Goal: Transaction & Acquisition: Obtain resource

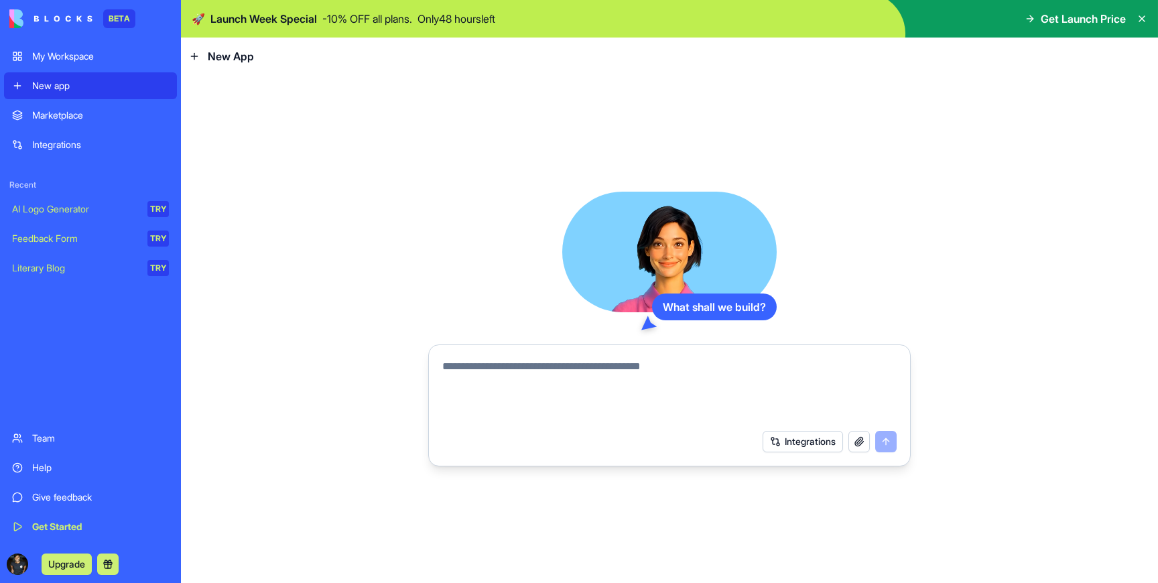
click at [626, 379] on textarea at bounding box center [669, 391] width 454 height 64
click at [112, 113] on div "Marketplace" at bounding box center [100, 115] width 137 height 13
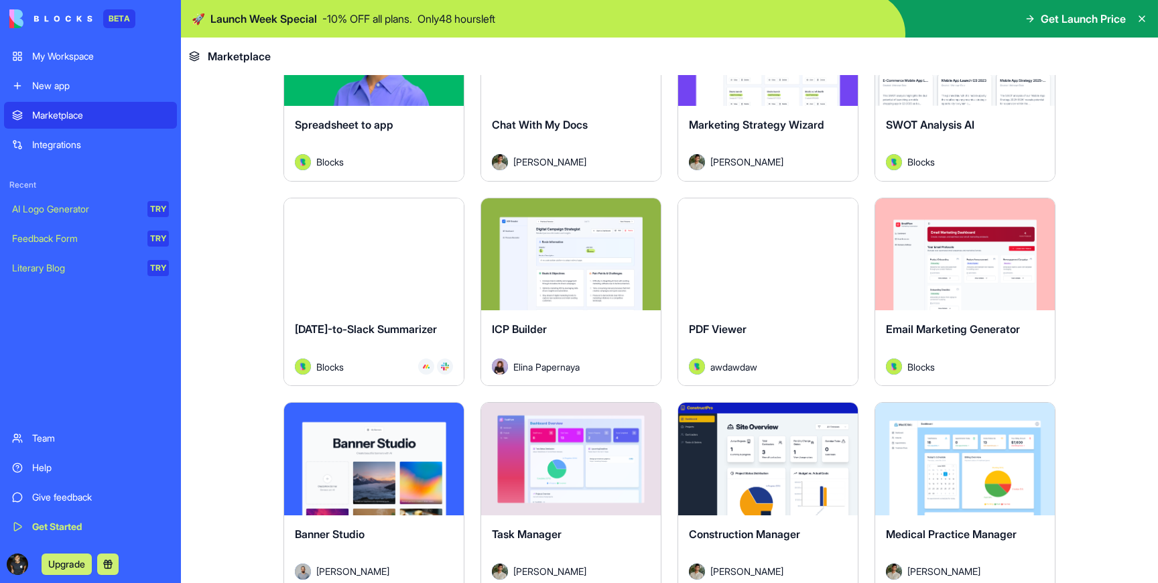
scroll to position [1992, 0]
click at [781, 287] on div "Explore" at bounding box center [768, 254] width 180 height 113
click at [776, 253] on button "Explore" at bounding box center [768, 253] width 101 height 27
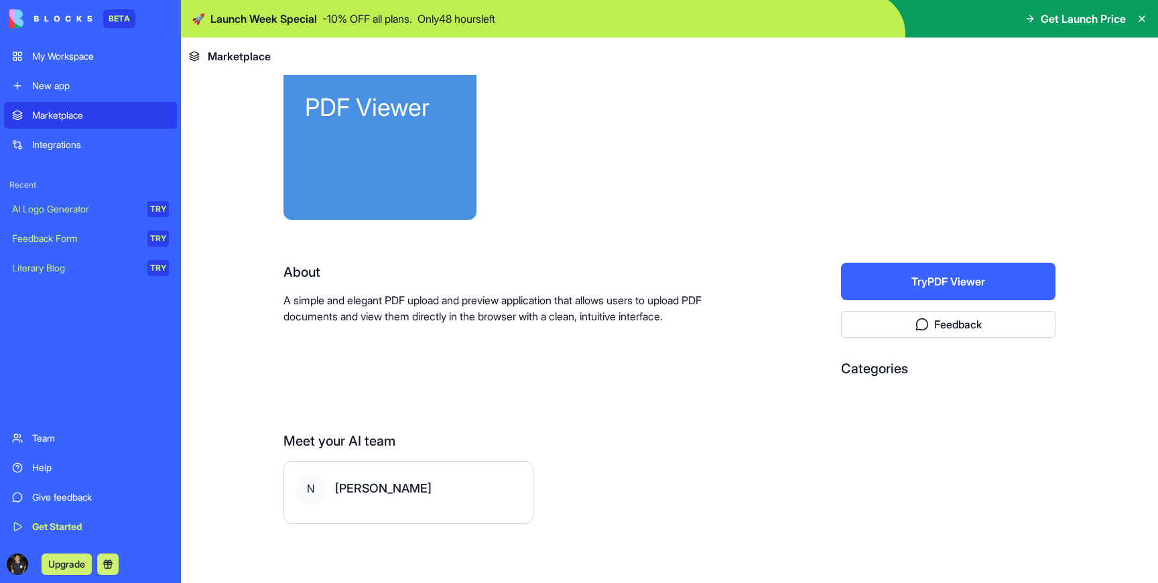
scroll to position [86, 0]
click at [871, 298] on button "Try PDF Viewer" at bounding box center [948, 282] width 214 height 38
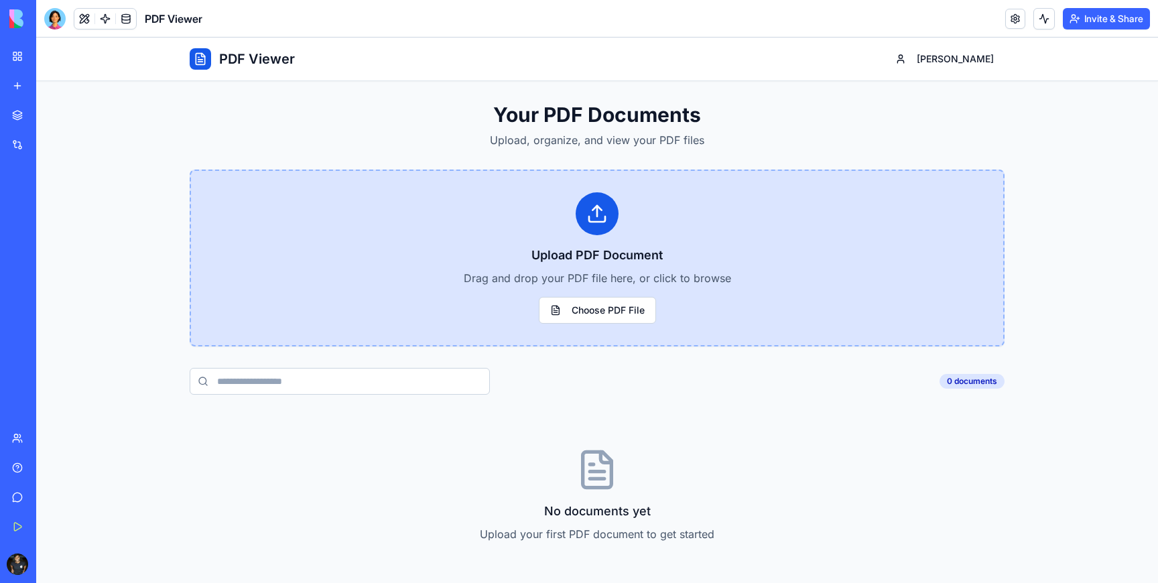
scroll to position [13, 0]
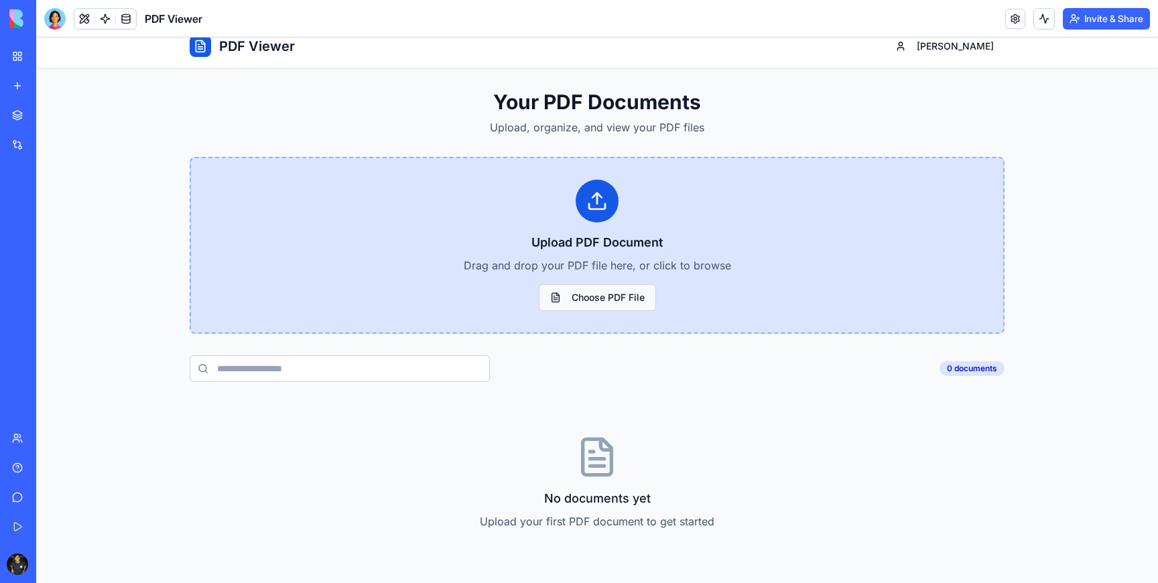
click at [631, 297] on button "Choose PDF File" at bounding box center [597, 297] width 117 height 27
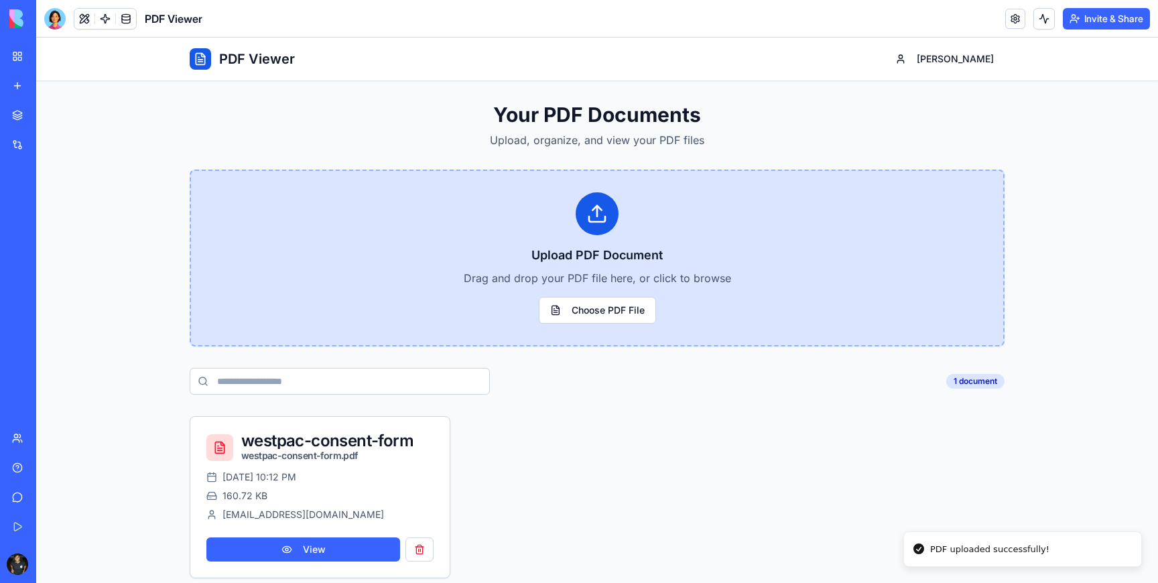
scroll to position [17, 0]
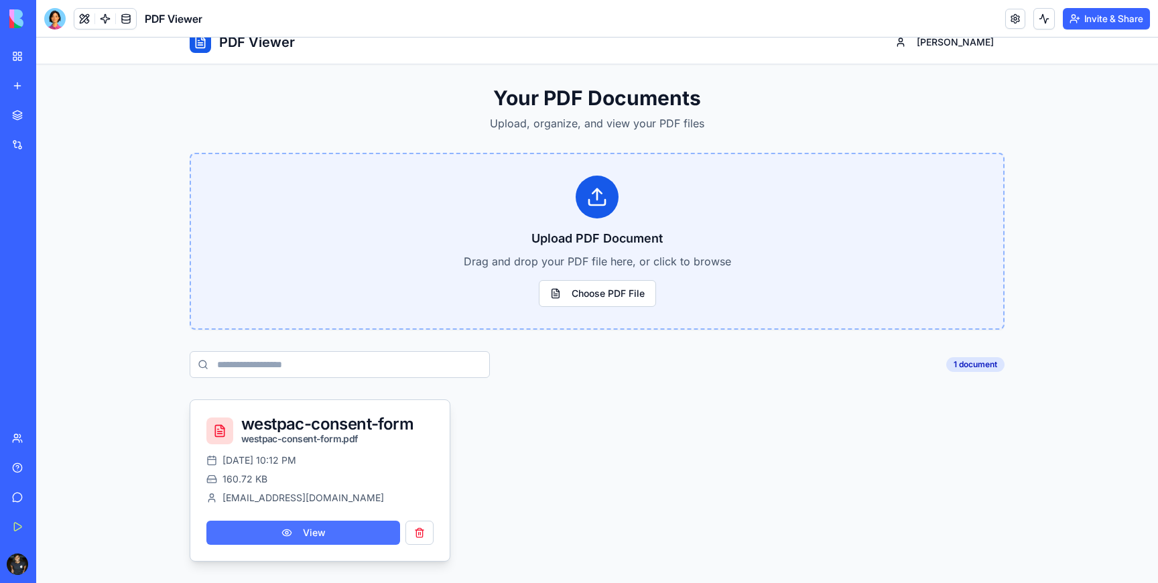
click at [311, 531] on button "View" at bounding box center [303, 533] width 194 height 24
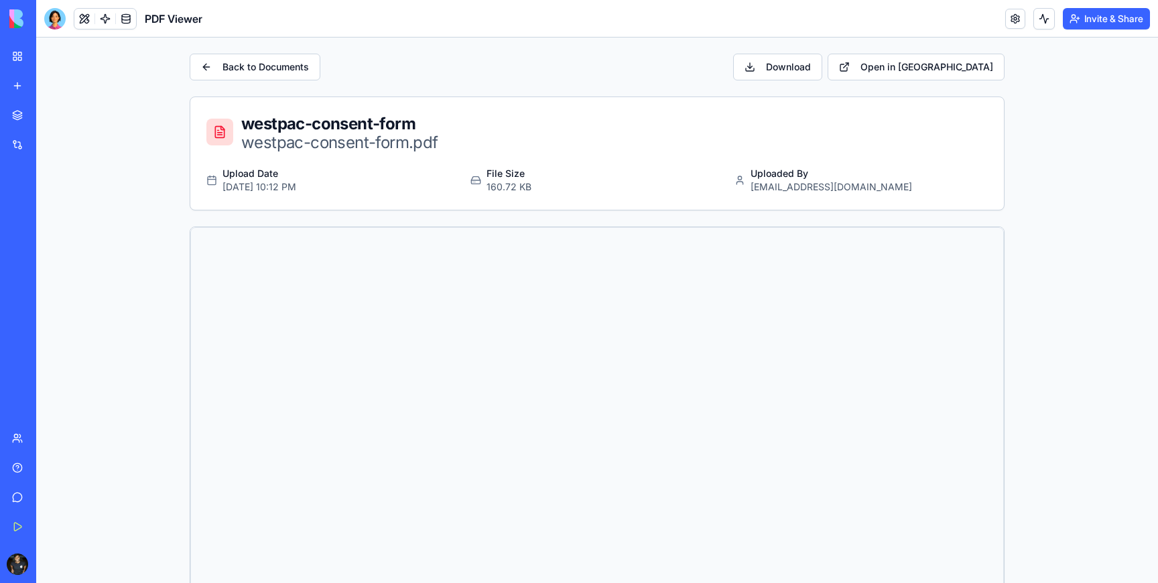
scroll to position [31, 0]
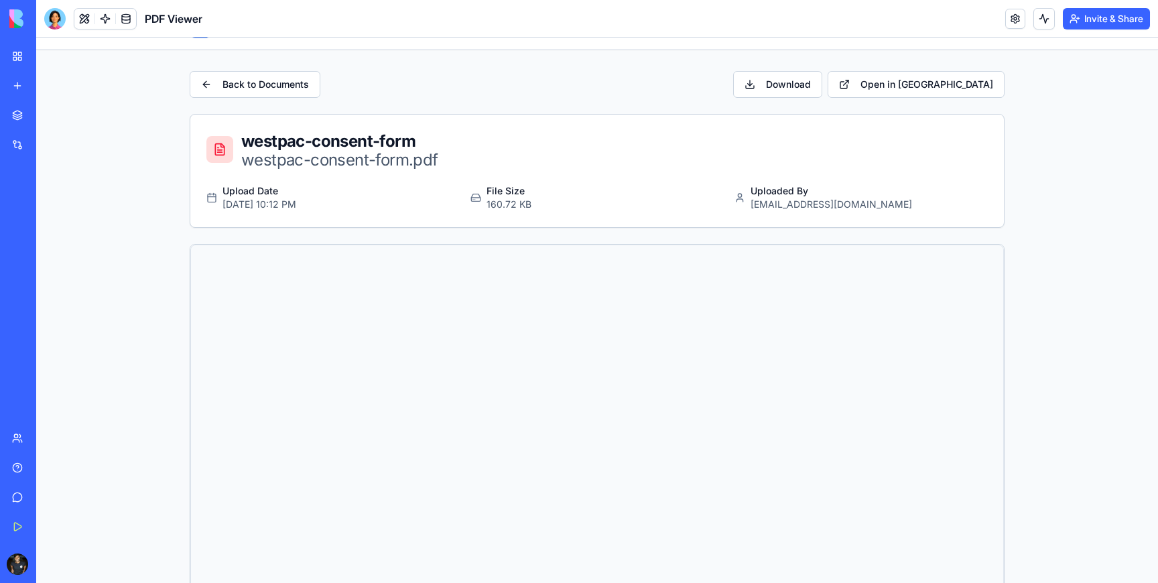
click at [50, 144] on div "Integrations" at bounding box center [40, 144] width 17 height 13
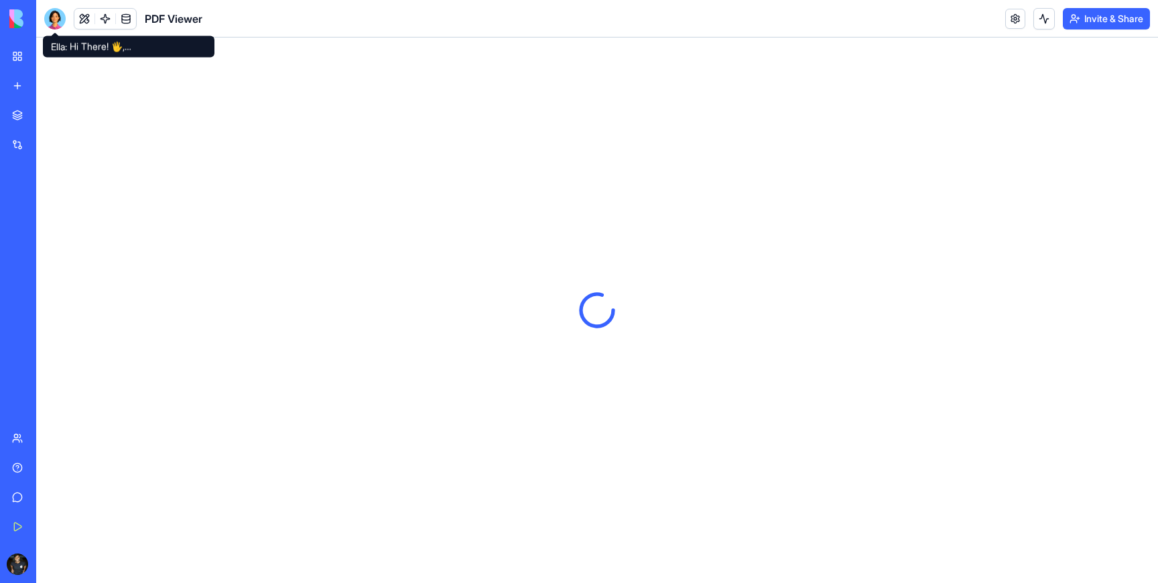
click at [52, 15] on div at bounding box center [54, 18] width 21 height 21
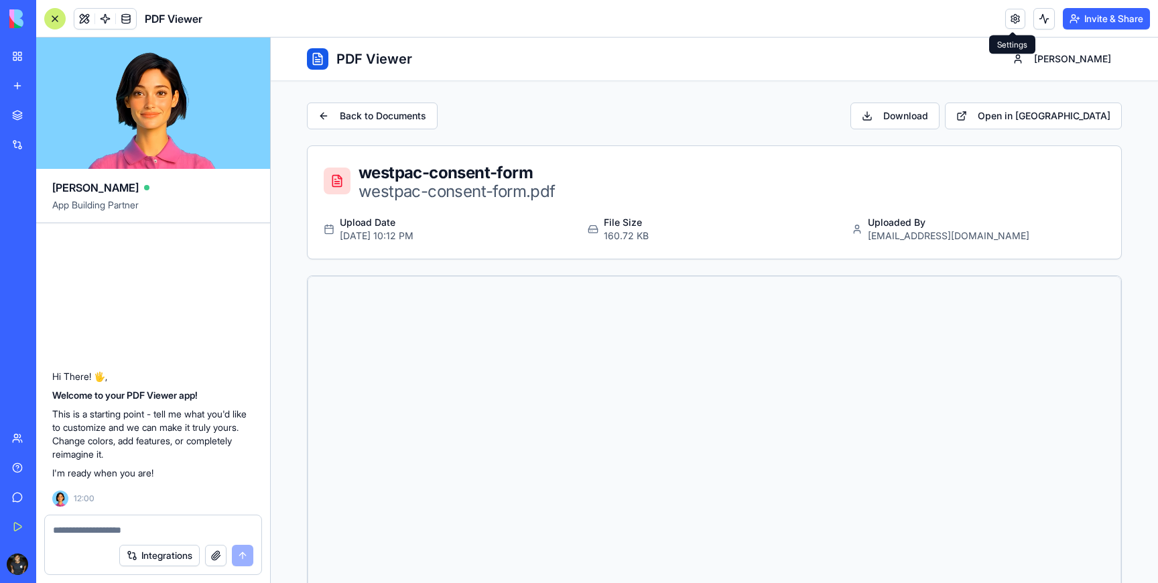
click at [1019, 19] on link at bounding box center [1015, 19] width 20 height 20
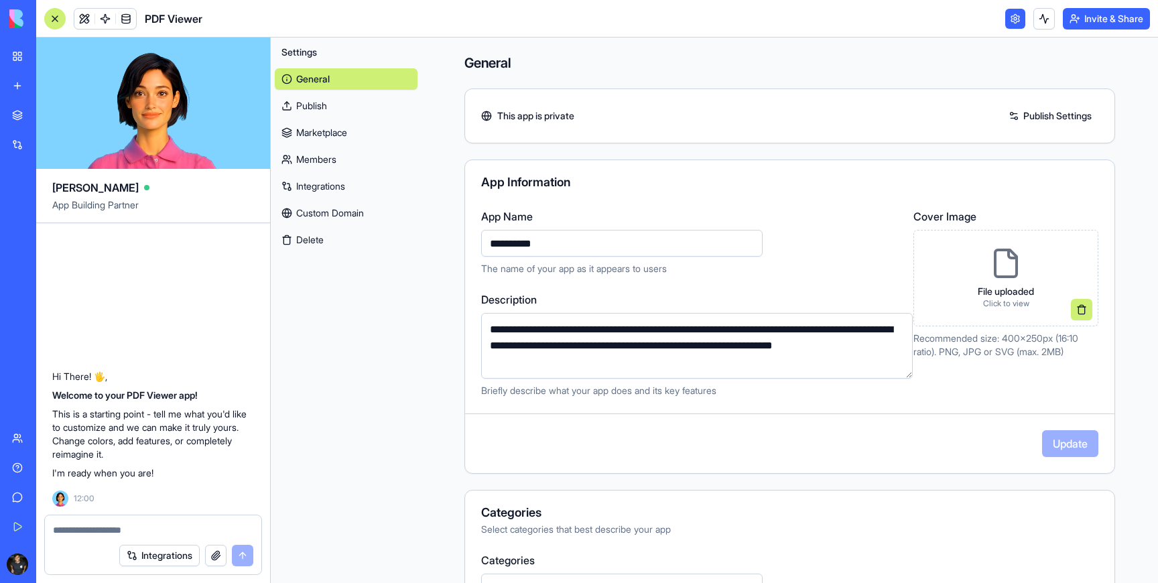
click at [1019, 19] on link at bounding box center [1015, 19] width 20 height 20
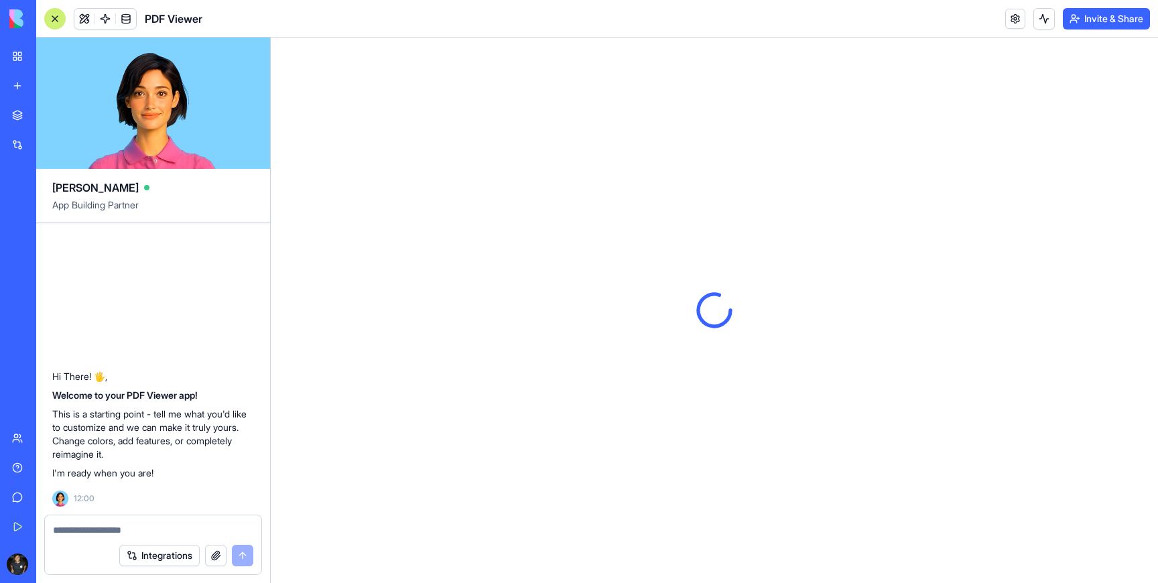
click at [14, 115] on link "Marketplace" at bounding box center [31, 115] width 54 height 27
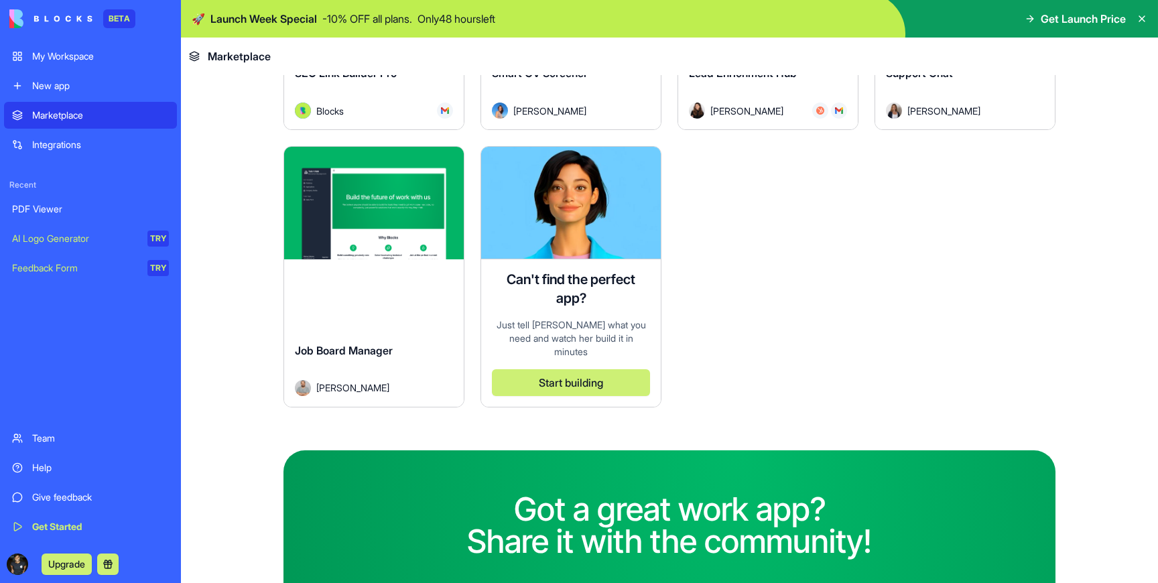
scroll to position [4006, 0]
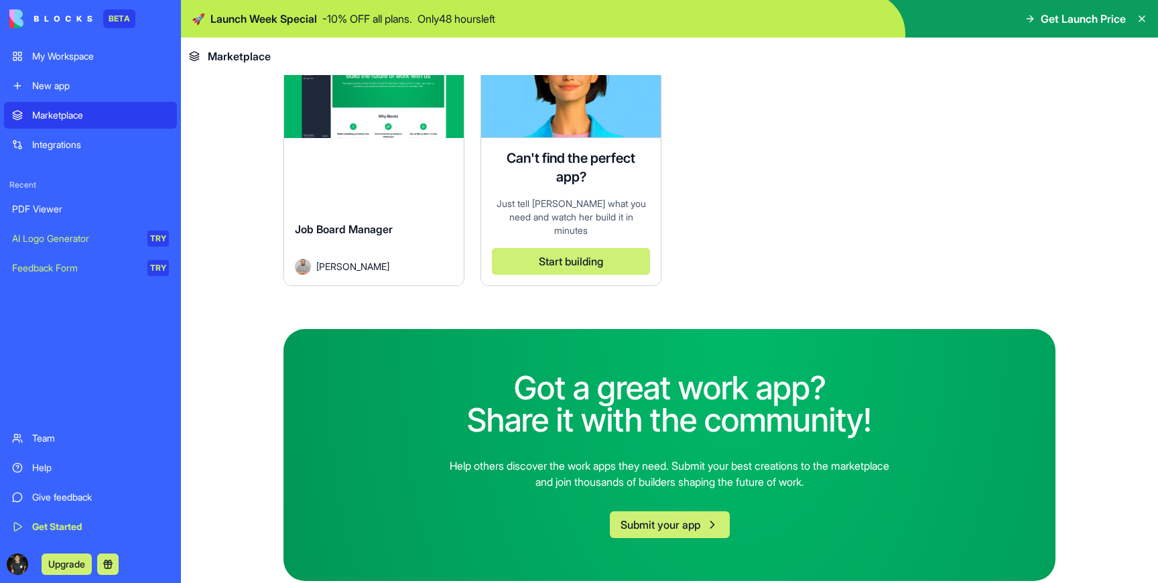
click at [671, 511] on button "Submit your app" at bounding box center [670, 524] width 120 height 27
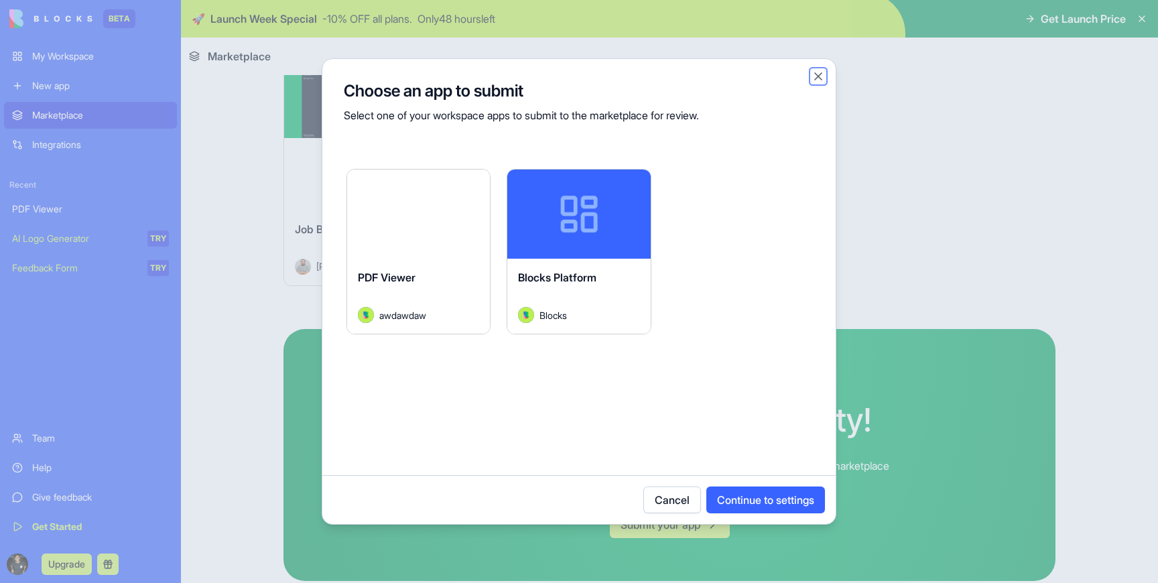
click at [820, 76] on button "Close" at bounding box center [818, 76] width 13 height 13
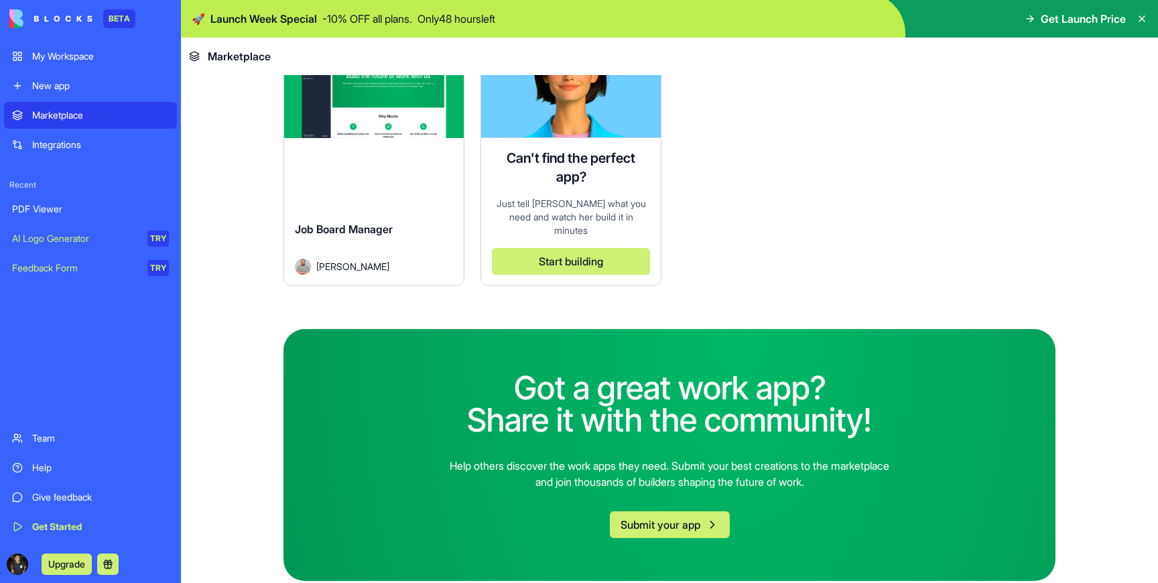
click at [56, 436] on div "Team" at bounding box center [100, 438] width 137 height 13
